Goal: Task Accomplishment & Management: Use online tool/utility

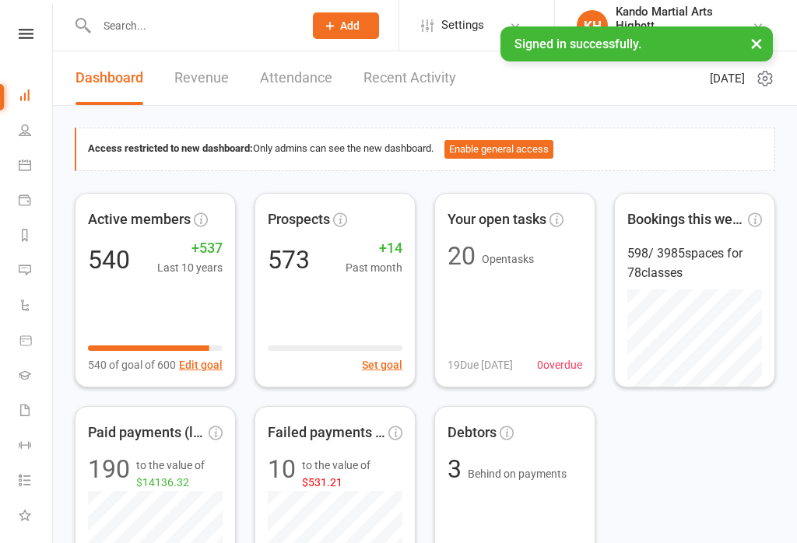
click at [7, 165] on li "Calendar" at bounding box center [26, 166] width 52 height 35
click at [21, 172] on link "Calendar" at bounding box center [36, 166] width 35 height 35
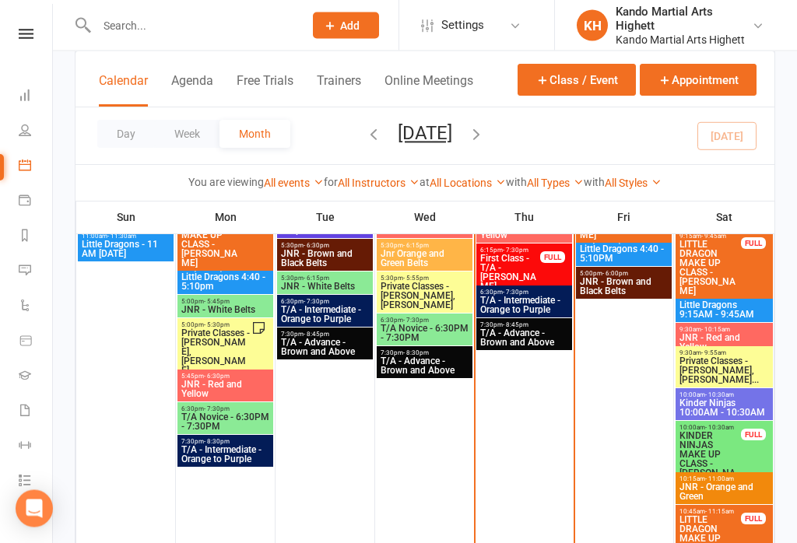
scroll to position [1246, 0]
click at [518, 291] on span "- 7:30pm" at bounding box center [516, 292] width 26 height 7
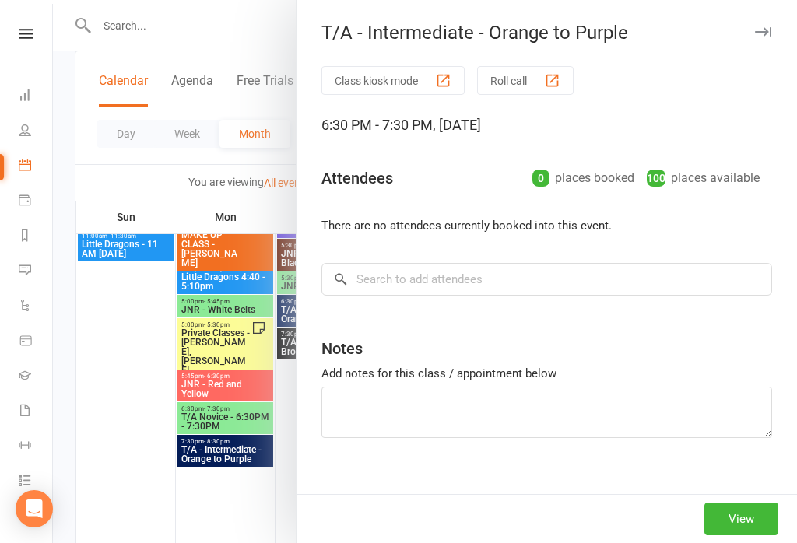
click at [520, 305] on div "Class kiosk mode Roll call 6:30 PM - 7:30 PM, [DATE] Attendees 0 places booked …" at bounding box center [547, 291] width 501 height 450
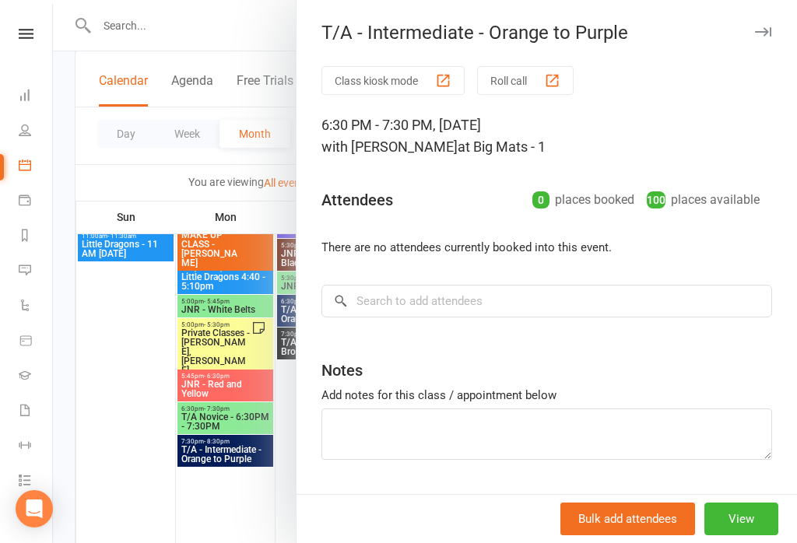
click at [510, 79] on button "Roll call" at bounding box center [525, 80] width 97 height 29
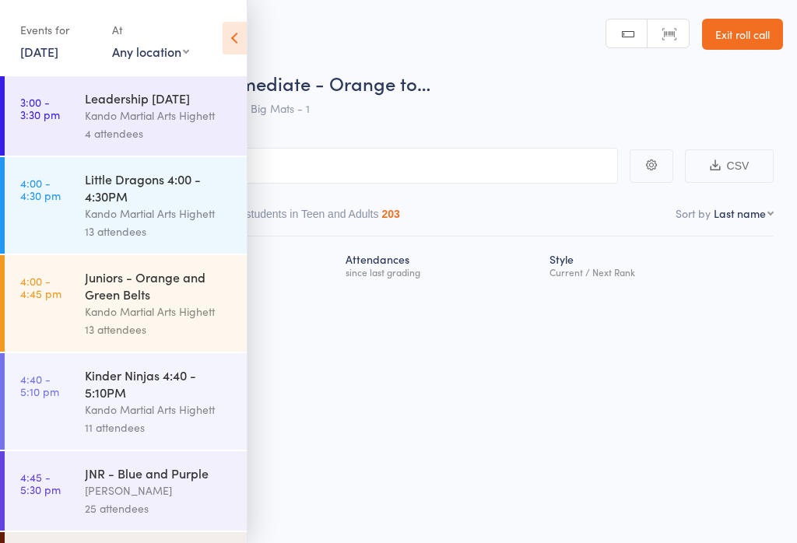
click at [223, 23] on icon at bounding box center [235, 38] width 24 height 33
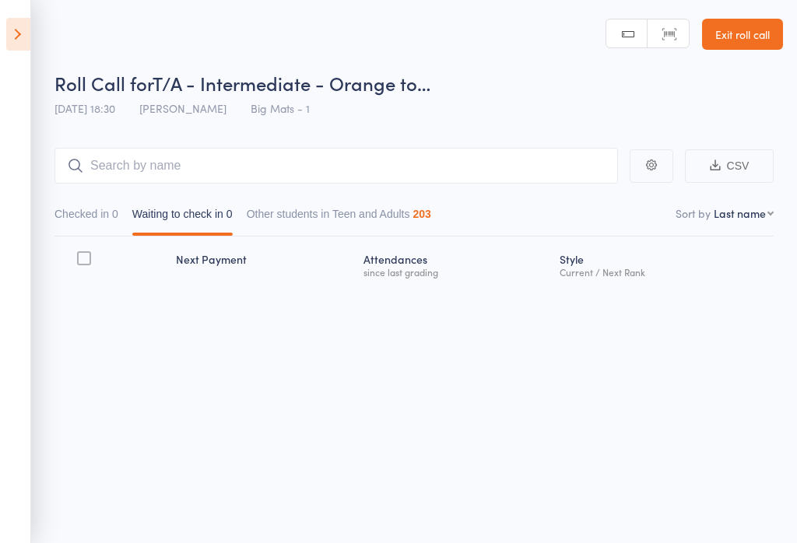
click at [163, 202] on button "Waiting to check in 0" at bounding box center [182, 218] width 100 height 36
click at [118, 167] on input "search" at bounding box center [336, 166] width 564 height 36
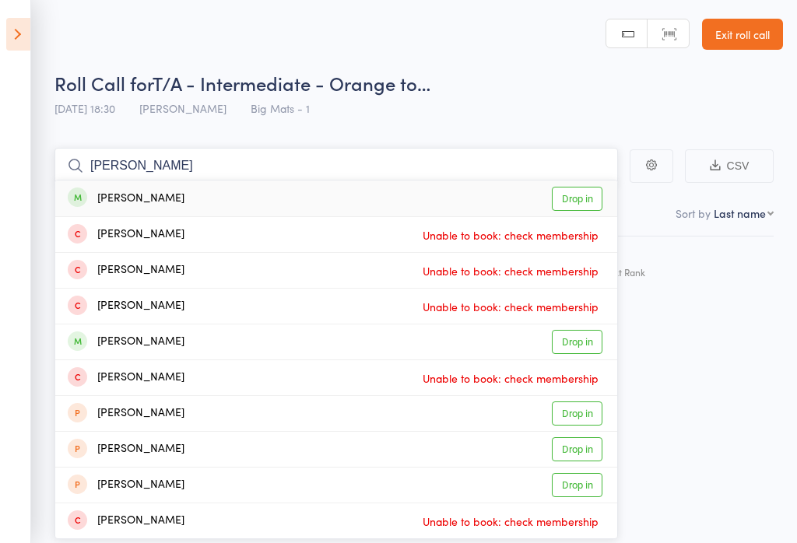
type input "Gordon"
click at [578, 199] on link "Drop in" at bounding box center [577, 199] width 51 height 24
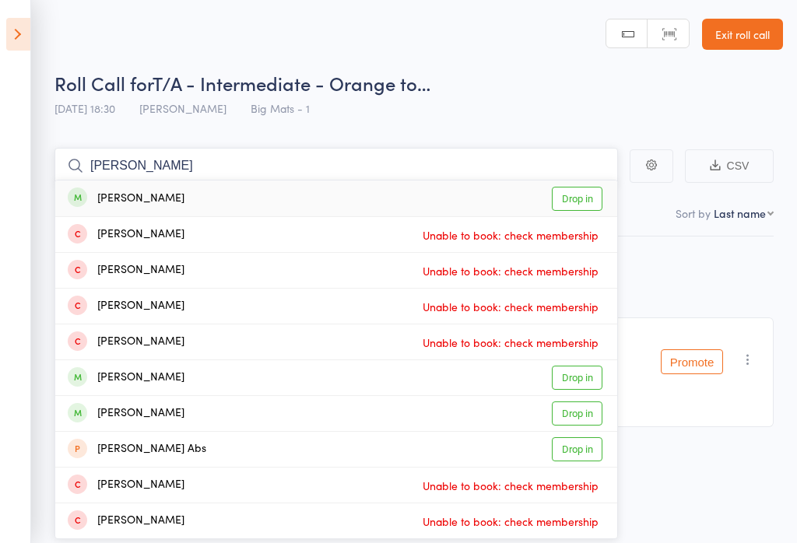
type input "Ashley gol"
click at [571, 187] on link "Drop in" at bounding box center [577, 199] width 51 height 24
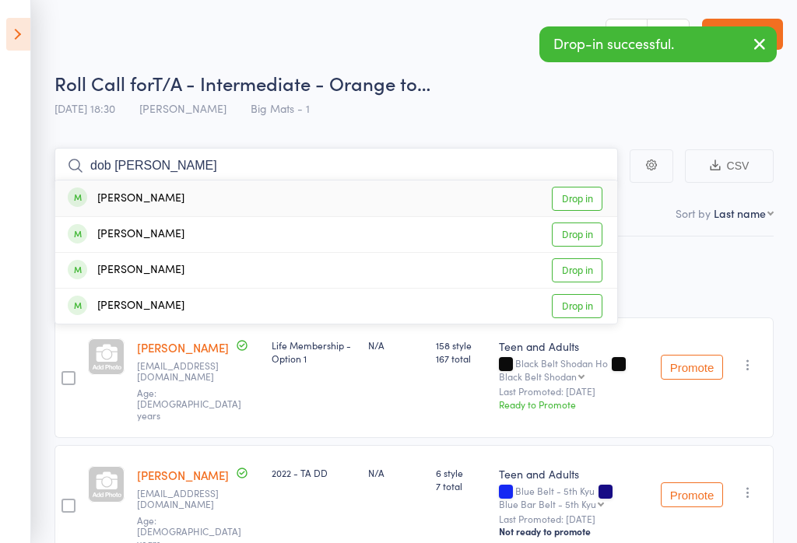
type input "dob curra"
click at [576, 193] on link "Drop in" at bounding box center [577, 199] width 51 height 24
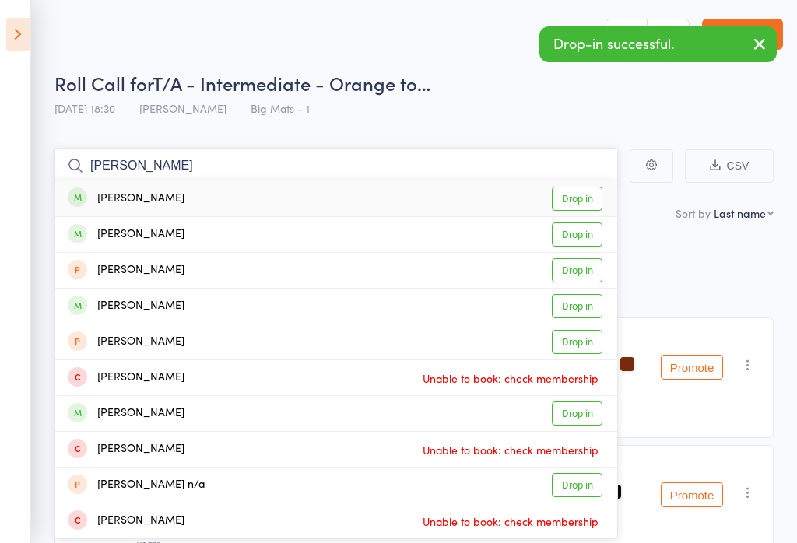
type input "nick foster"
click at [576, 197] on link "Drop in" at bounding box center [577, 199] width 51 height 24
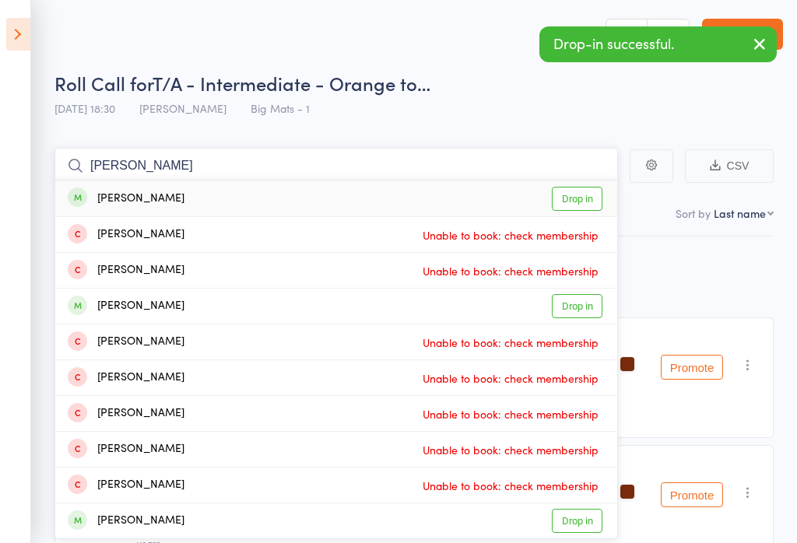
type input "jamie mach"
click at [578, 190] on link "Drop in" at bounding box center [577, 199] width 51 height 24
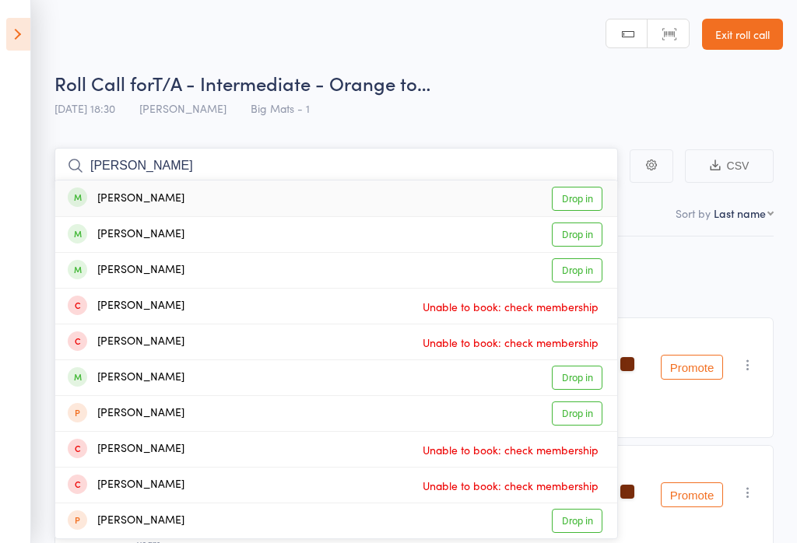
type input "elisabeth tay"
click at [575, 190] on link "Drop in" at bounding box center [577, 199] width 51 height 24
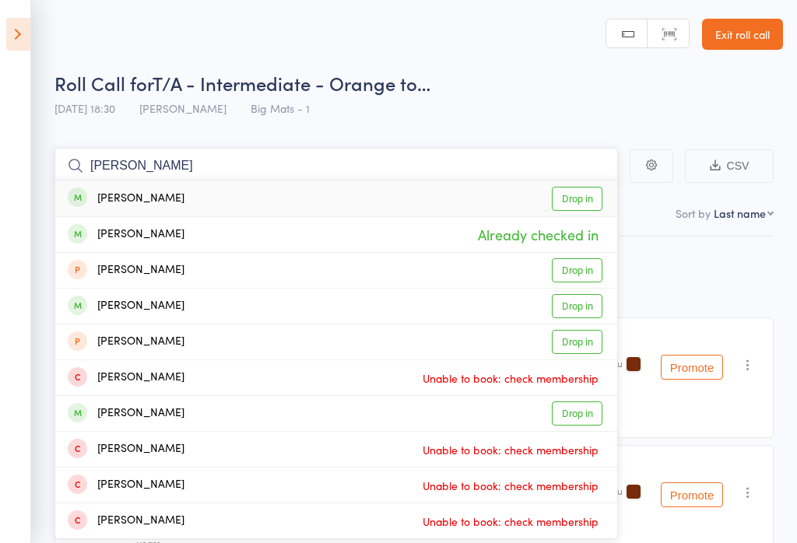
type input "nadisha foster"
click at [572, 197] on link "Drop in" at bounding box center [577, 199] width 51 height 24
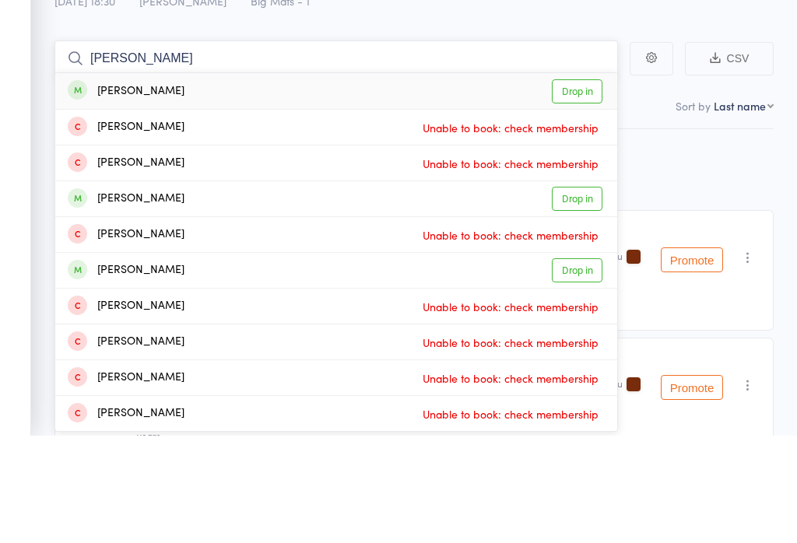
type input "alexander lurosteski"
click at [567, 187] on link "Drop in" at bounding box center [577, 199] width 51 height 24
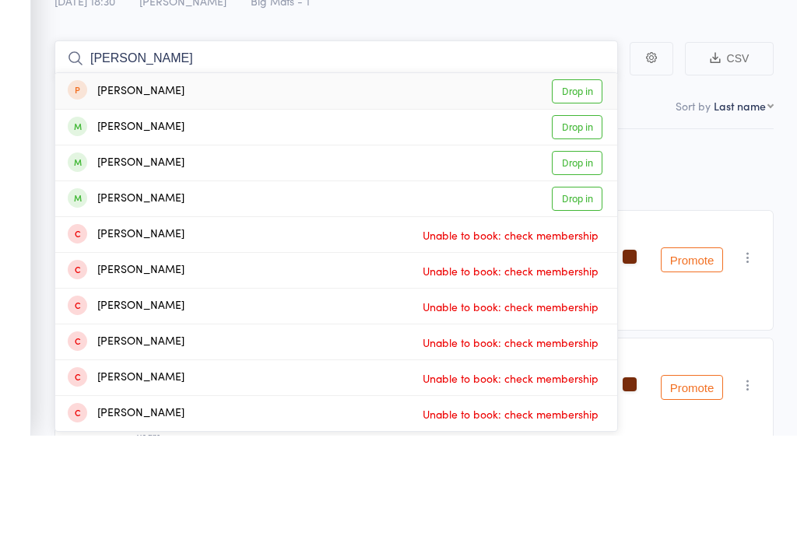
type input "michael i"
click at [579, 258] on link "Drop in" at bounding box center [577, 270] width 51 height 24
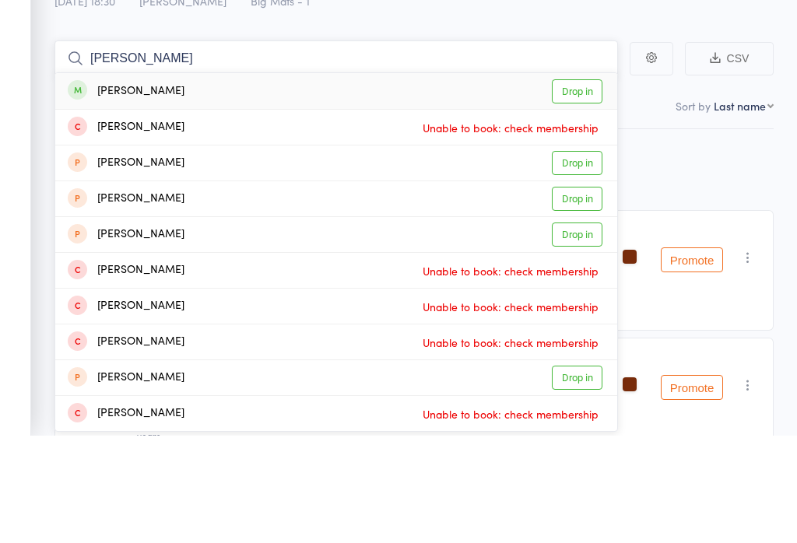
type input "nicola scott"
click at [585, 187] on link "Drop in" at bounding box center [577, 199] width 51 height 24
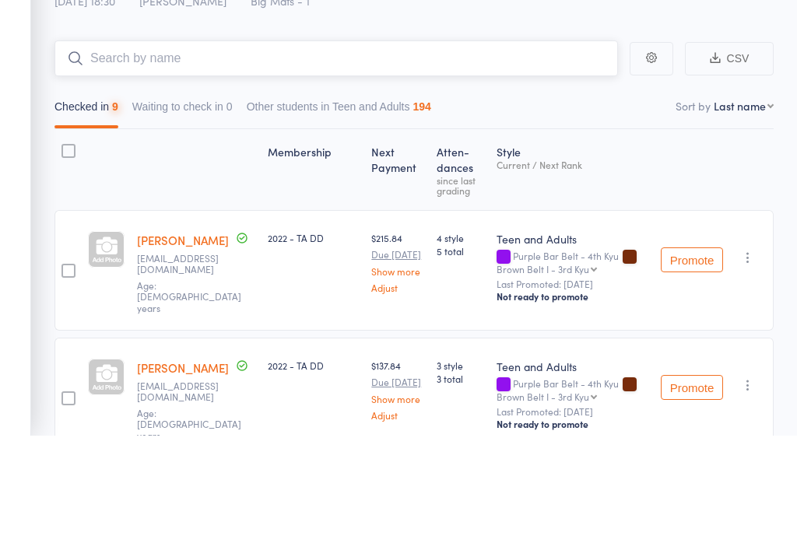
type input "f"
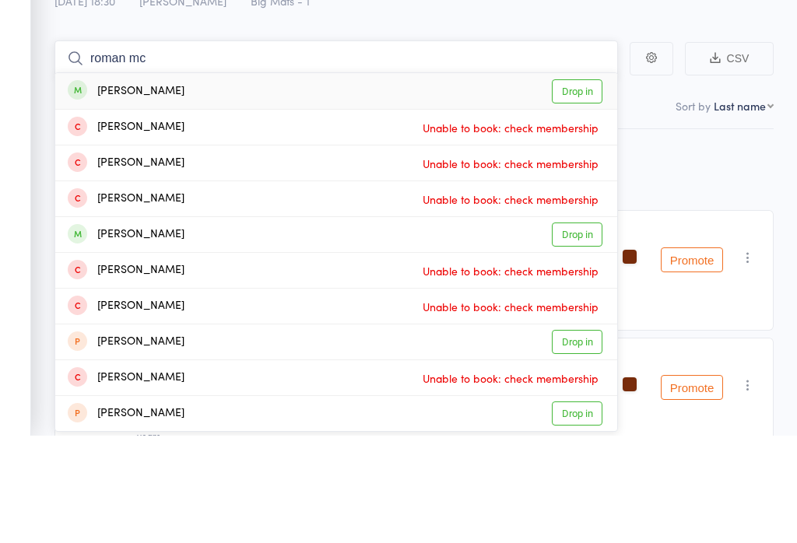
type input "roman mc"
click at [581, 187] on link "Drop in" at bounding box center [577, 199] width 51 height 24
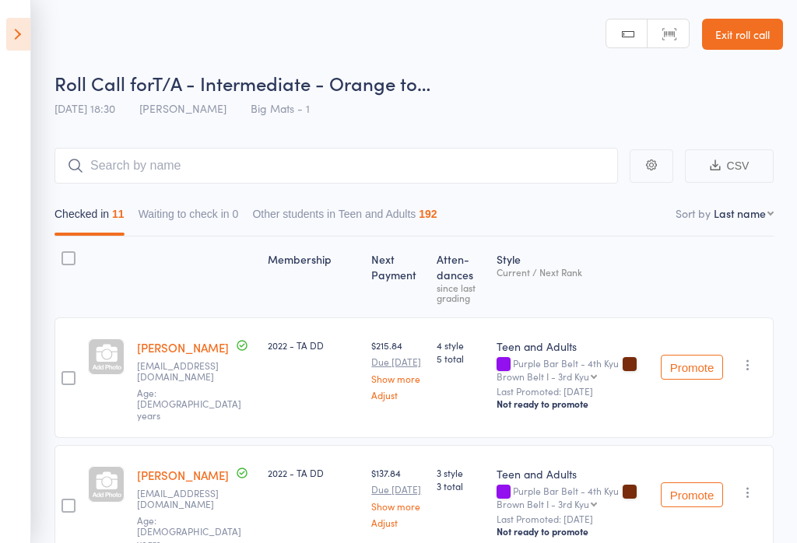
click at [743, 32] on link "Exit roll call" at bounding box center [742, 34] width 81 height 31
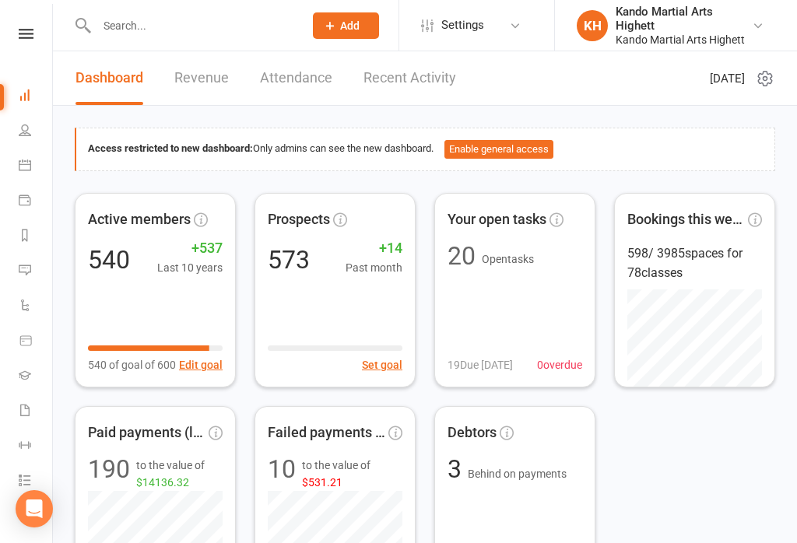
click at [20, 170] on icon at bounding box center [25, 165] width 12 height 12
